Goal: Communication & Community: Answer question/provide support

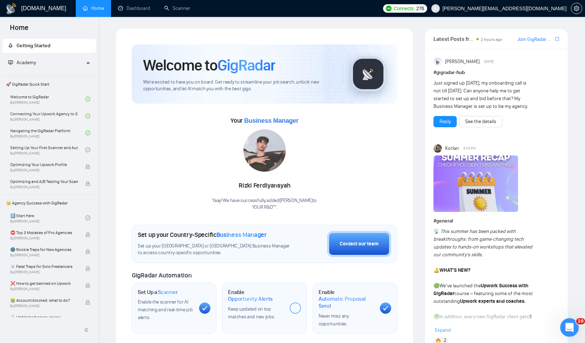
click at [447, 325] on div "Open Intercom Messenger" at bounding box center [567, 326] width 23 height 23
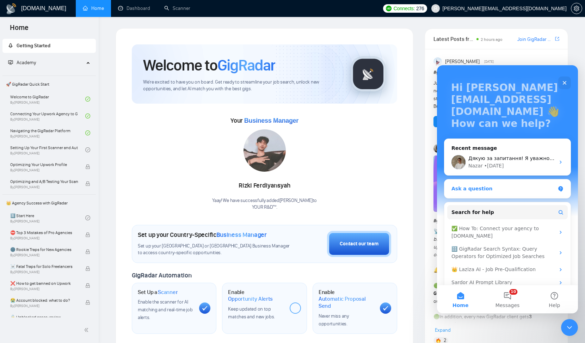
scroll to position [44, 0]
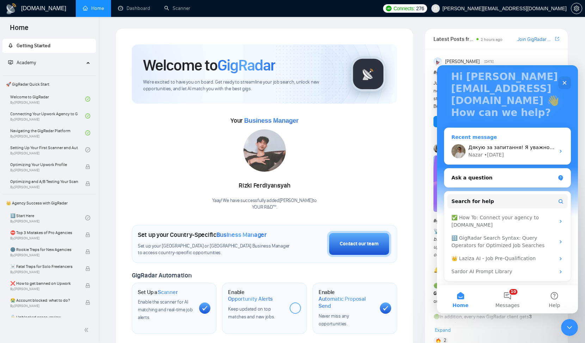
click at [447, 147] on span "Дякую за запитання! Я уважно все перегляну і повернусь до вас з відповіддю вже …" at bounding box center [588, 147] width 241 height 6
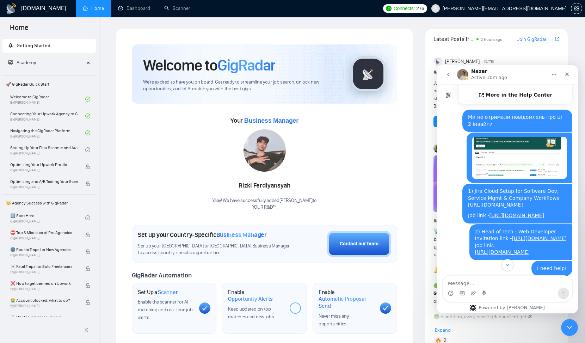
scroll to position [0, 0]
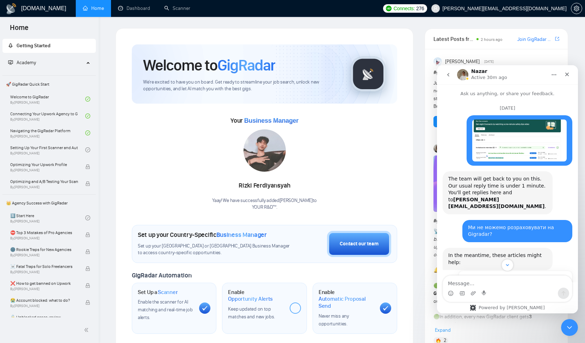
click at [447, 72] on icon "go back" at bounding box center [448, 75] width 6 height 6
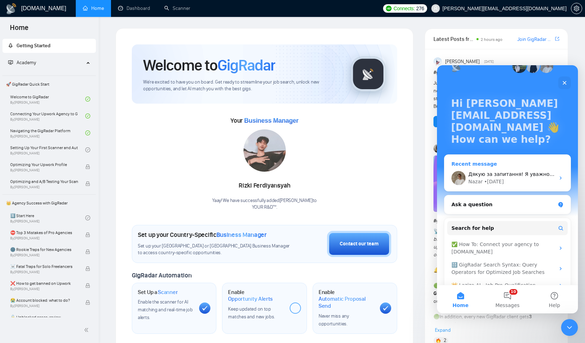
scroll to position [44, 0]
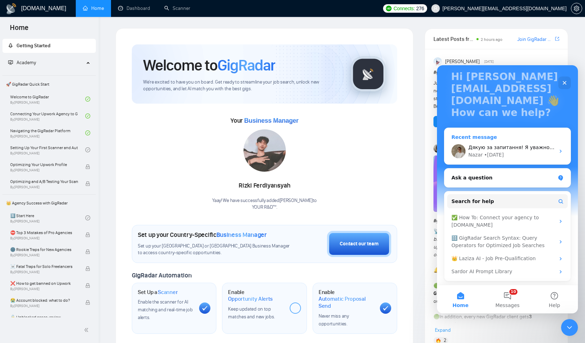
drag, startPoint x: 508, startPoint y: 301, endPoint x: 560, endPoint y: 143, distance: 166.3
click at [447, 143] on div "Hi [PERSON_NAME][EMAIL_ADDRESS][DOMAIN_NAME] 👋 How can we help? Recent message …" at bounding box center [507, 189] width 141 height 248
click at [447, 151] on icon "Intercom messenger" at bounding box center [561, 151] width 6 height 6
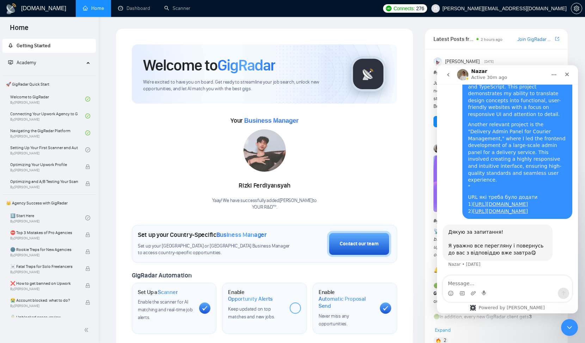
scroll to position [1291, 0]
click at [447, 74] on icon "go back" at bounding box center [448, 75] width 6 height 6
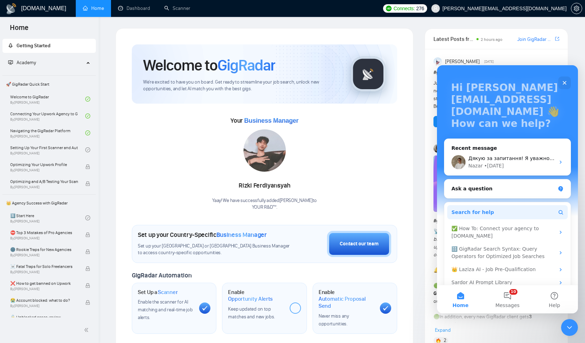
scroll to position [44, 0]
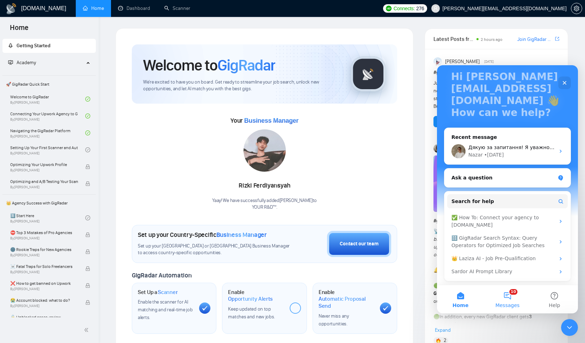
click at [447, 301] on button "10 Messages" at bounding box center [507, 299] width 47 height 28
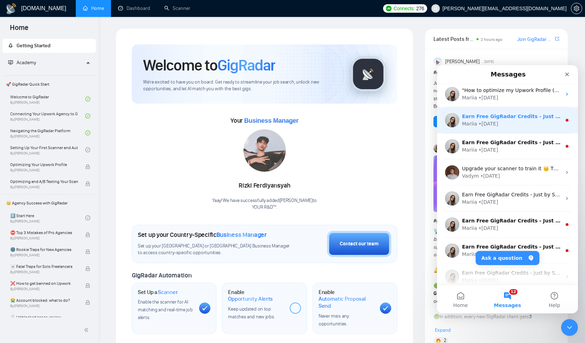
scroll to position [238, 0]
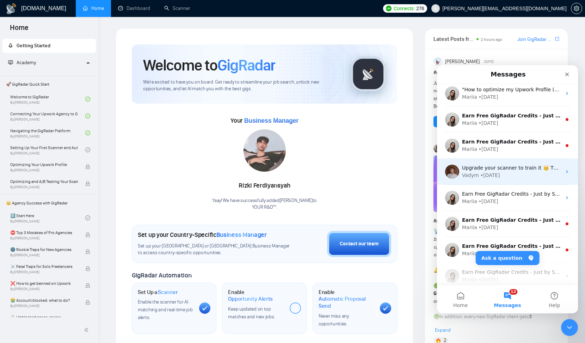
click at [447, 172] on div "Vadym • [DATE]" at bounding box center [511, 175] width 99 height 7
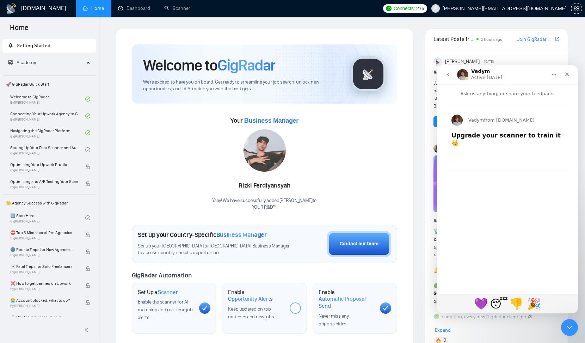
click at [447, 73] on icon "go back" at bounding box center [448, 75] width 6 height 6
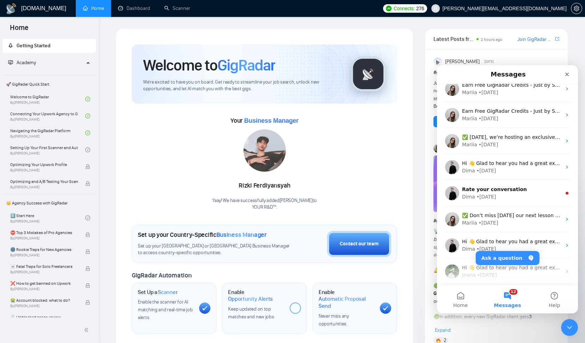
scroll to position [478, 0]
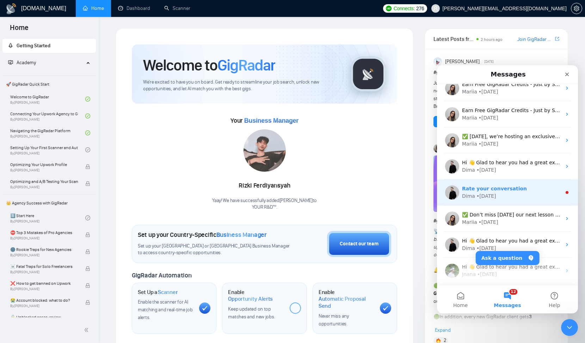
click at [447, 193] on div "Dima • [DATE]" at bounding box center [511, 195] width 99 height 7
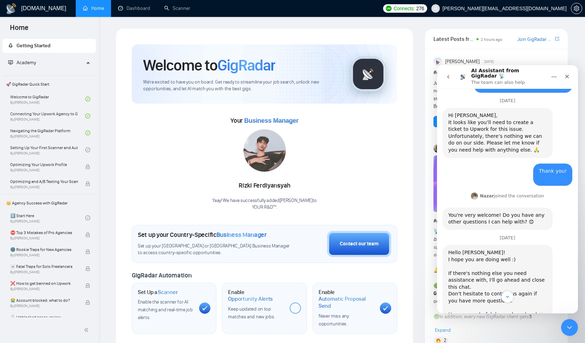
scroll to position [1993, 0]
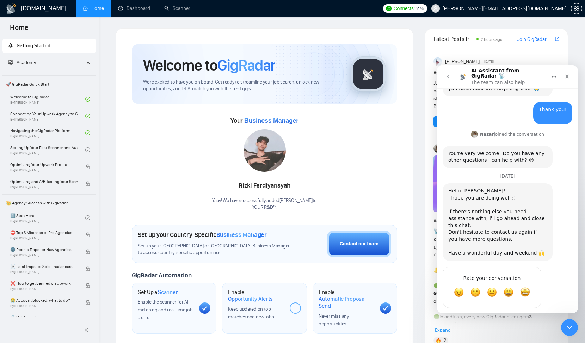
click at [447, 76] on icon "go back" at bounding box center [448, 77] width 6 height 6
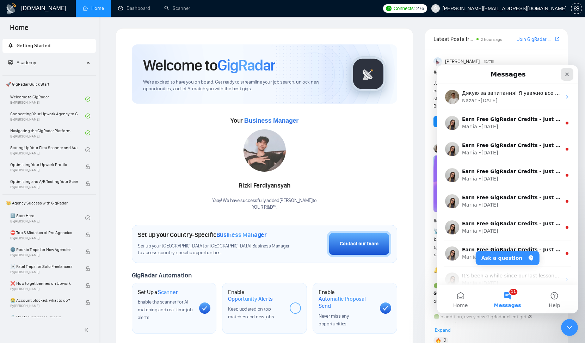
click at [447, 74] on icon "Close" at bounding box center [567, 74] width 6 height 6
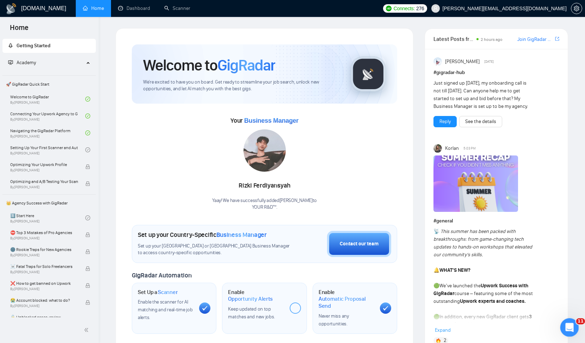
click at [447, 326] on icon "Open Intercom Messenger" at bounding box center [568, 326] width 12 height 12
